Goal: Task Accomplishment & Management: Use online tool/utility

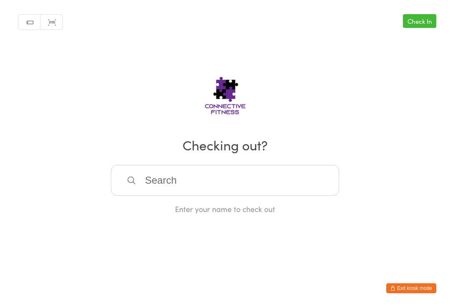
click at [249, 185] on input "search" at bounding box center [225, 180] width 228 height 31
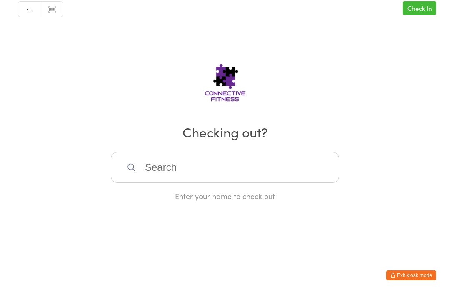
scroll to position [126, 0]
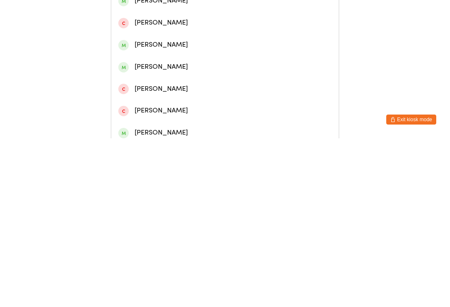
type input "[PERSON_NAME]"
click at [167, 98] on div "[PERSON_NAME]" at bounding box center [224, 103] width 213 height 11
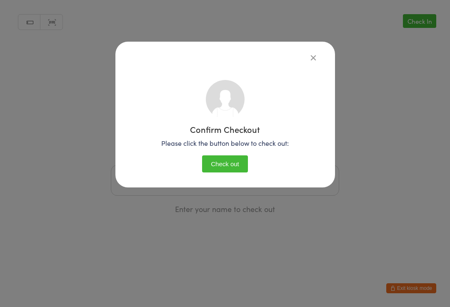
click at [235, 166] on button "Check out" at bounding box center [225, 163] width 46 height 17
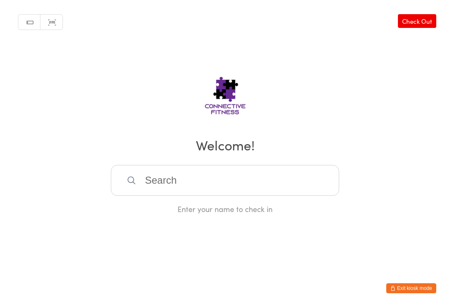
click at [167, 195] on input "search" at bounding box center [225, 180] width 228 height 31
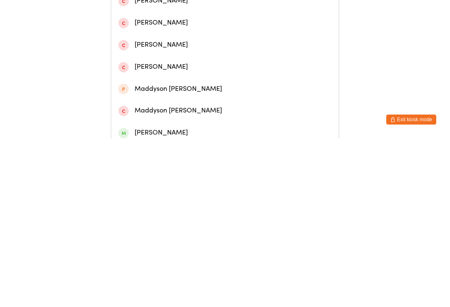
type input "[PERSON_NAME]"
click at [210, 98] on div "[PERSON_NAME]" at bounding box center [224, 103] width 213 height 11
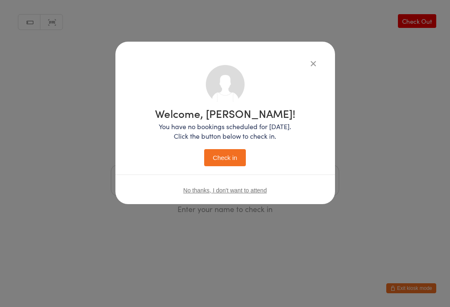
click at [222, 163] on button "Check in" at bounding box center [225, 157] width 42 height 17
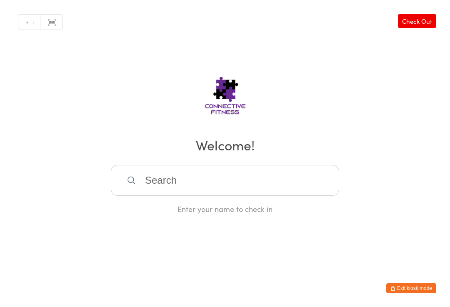
click at [152, 175] on input "search" at bounding box center [225, 180] width 228 height 31
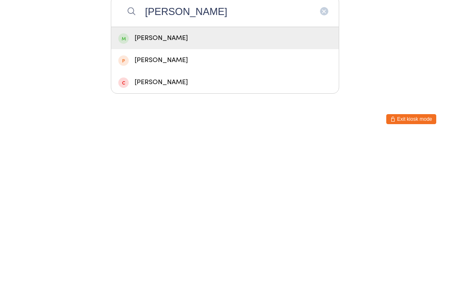
type input "[PERSON_NAME]"
click at [180, 202] on div "[PERSON_NAME]" at bounding box center [224, 207] width 213 height 11
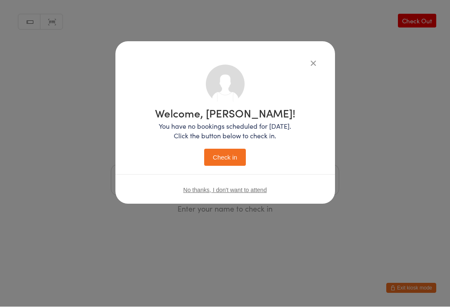
click at [227, 157] on button "Check in" at bounding box center [225, 157] width 42 height 17
